Goal: Find specific page/section: Find specific page/section

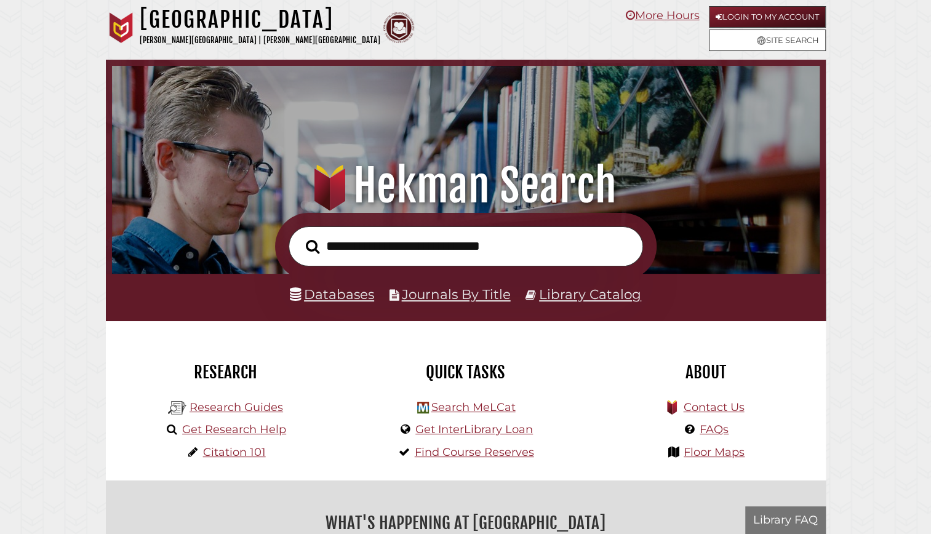
scroll to position [234, 701]
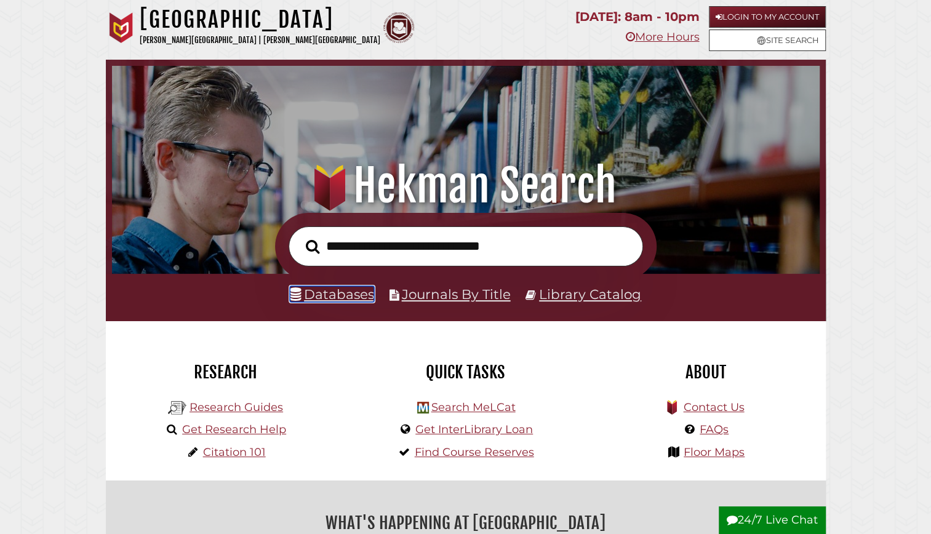
click at [313, 293] on link "Databases" at bounding box center [332, 294] width 84 height 16
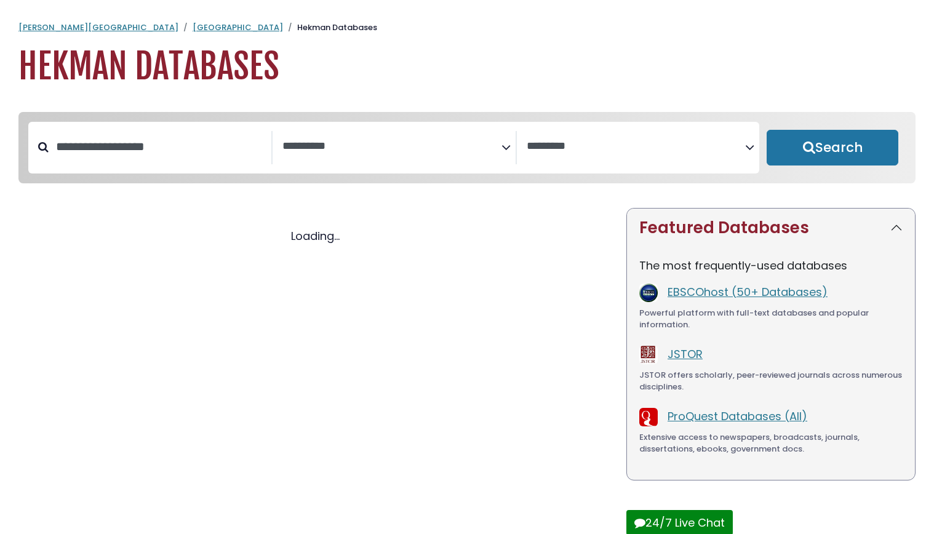
select select "Database Subject Filter"
select select "Database Vendors Filter"
select select "Database Subject Filter"
select select "Database Vendors Filter"
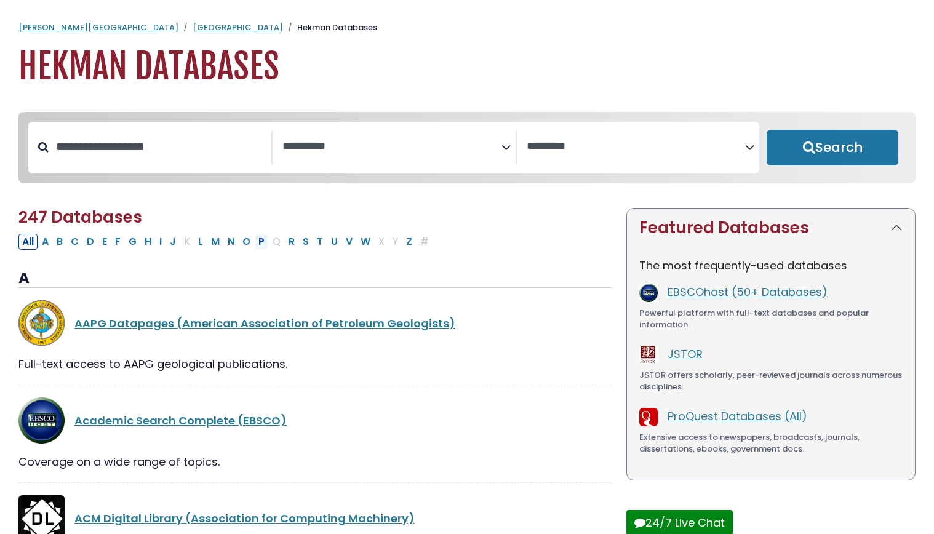
click at [255, 244] on button "P" at bounding box center [262, 242] width 14 height 16
select select "Database Subject Filter"
select select "Database Vendors Filter"
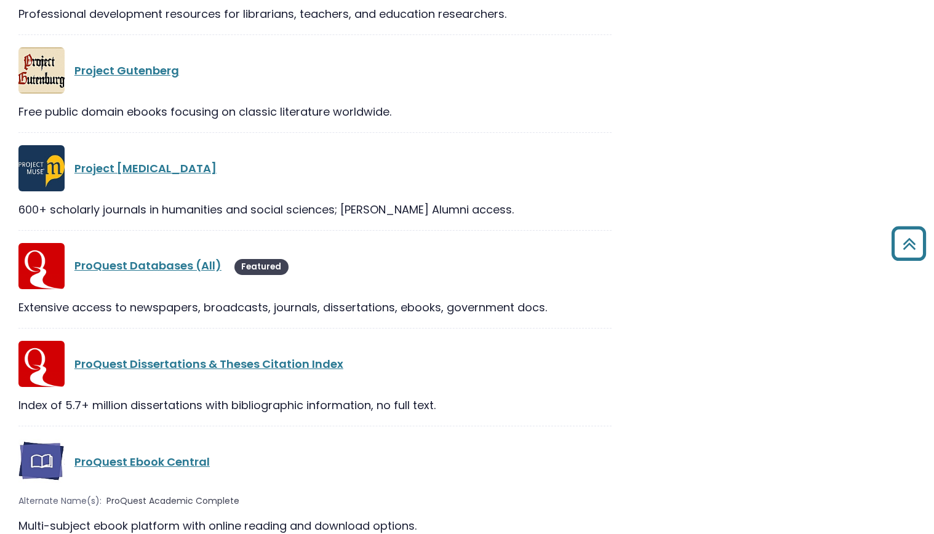
scroll to position [1351, 0]
click at [159, 262] on link "ProQuest Databases (All)" at bounding box center [147, 264] width 147 height 15
